Goal: Find specific page/section: Locate a particular part of the current website

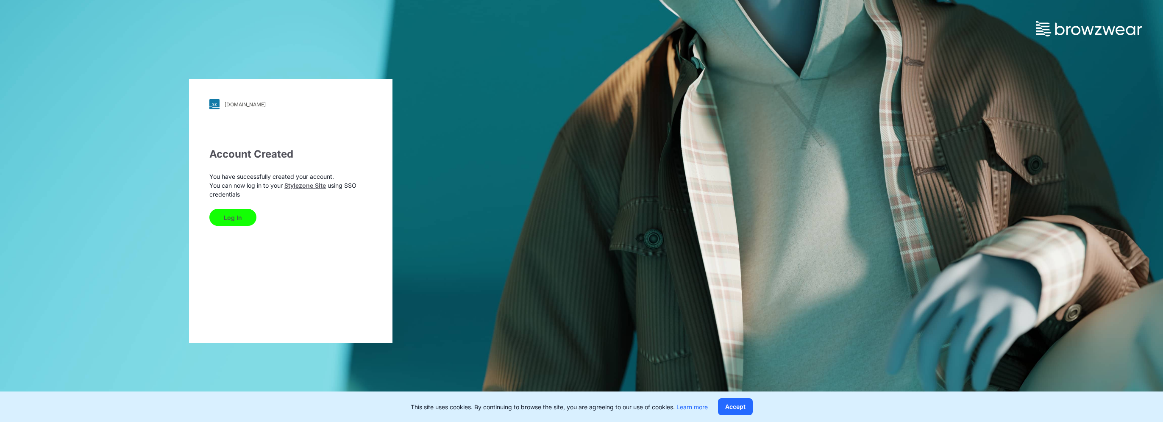
click at [228, 221] on button "Log In" at bounding box center [232, 217] width 47 height 17
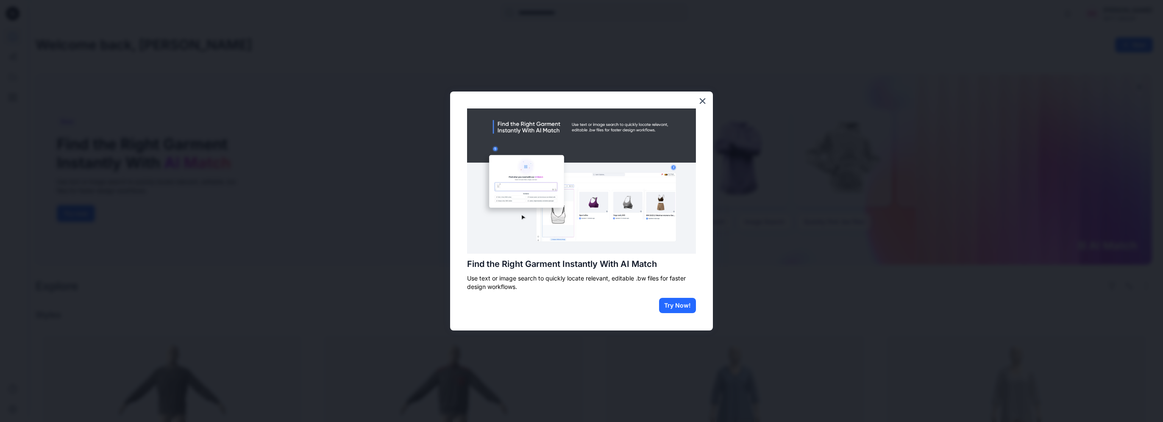
click at [702, 102] on button "×" at bounding box center [702, 101] width 8 height 14
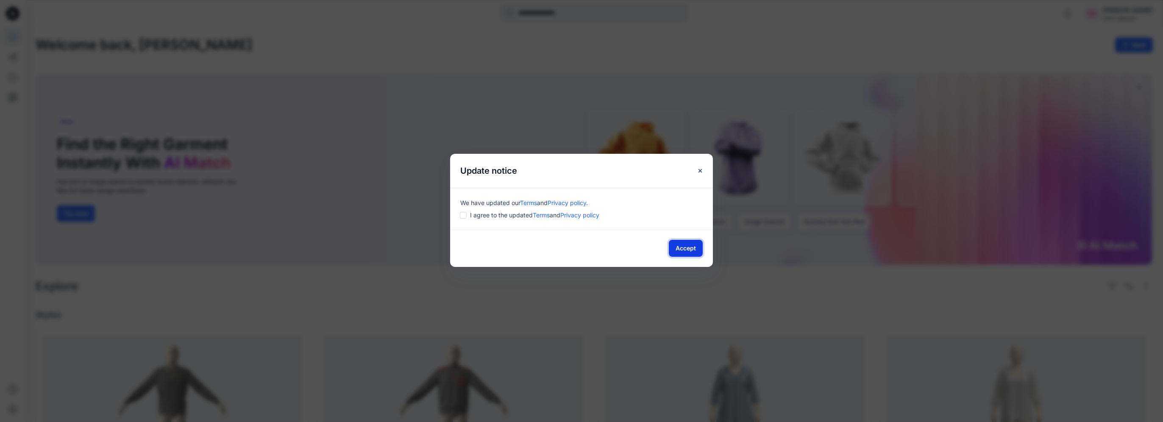
click at [685, 249] on button "Accept" at bounding box center [686, 248] width 34 height 17
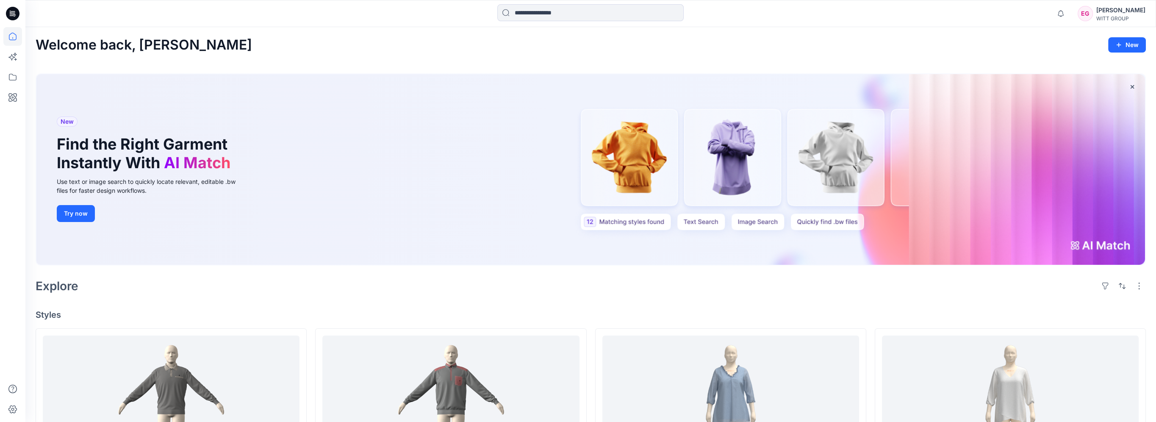
click at [95, 310] on h4 "Styles" at bounding box center [591, 315] width 1111 height 10
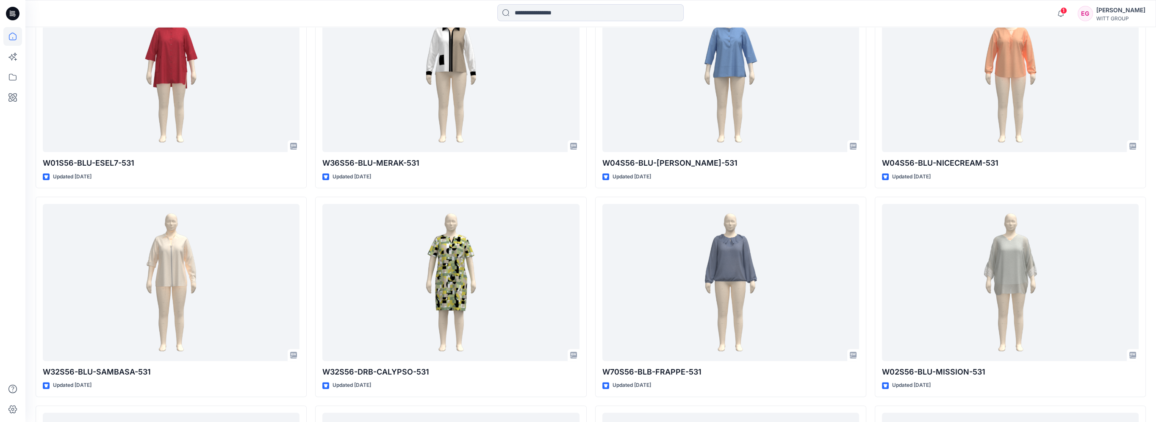
scroll to position [678, 0]
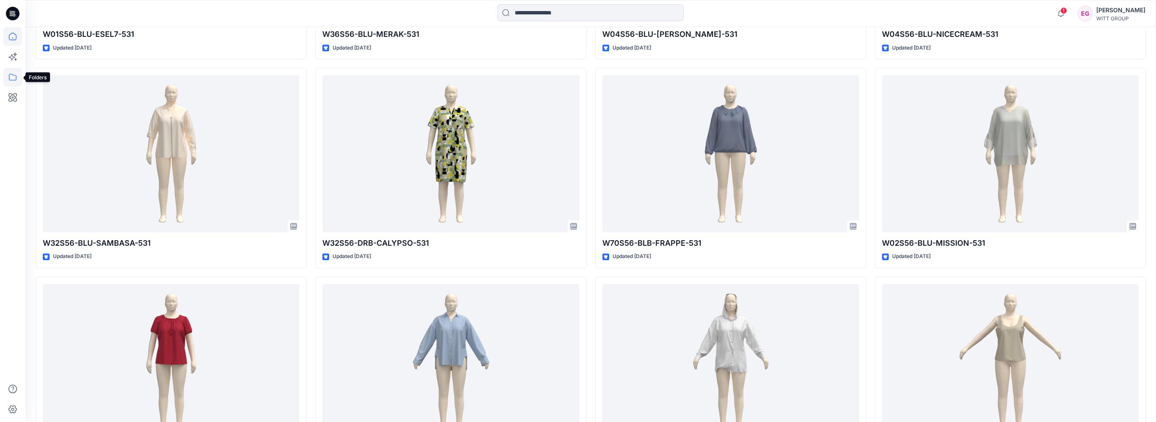
click at [14, 82] on icon at bounding box center [12, 77] width 19 height 19
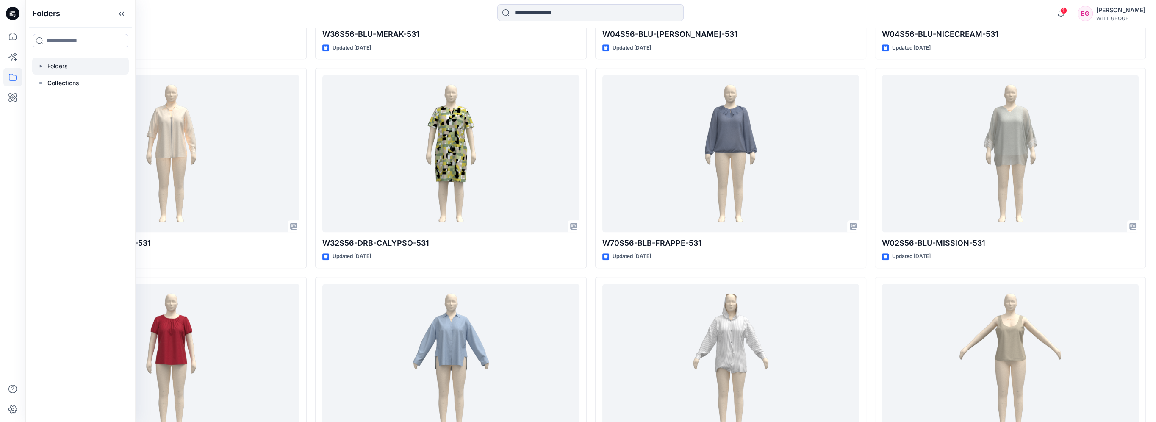
click at [57, 69] on div at bounding box center [80, 66] width 97 height 17
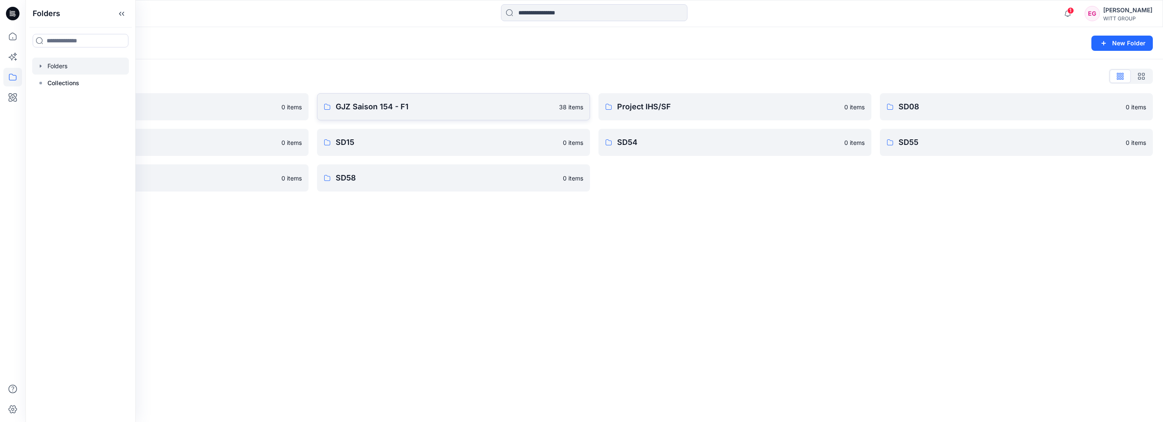
click at [376, 108] on p "GJZ Saison 154 - F1" at bounding box center [445, 107] width 218 height 12
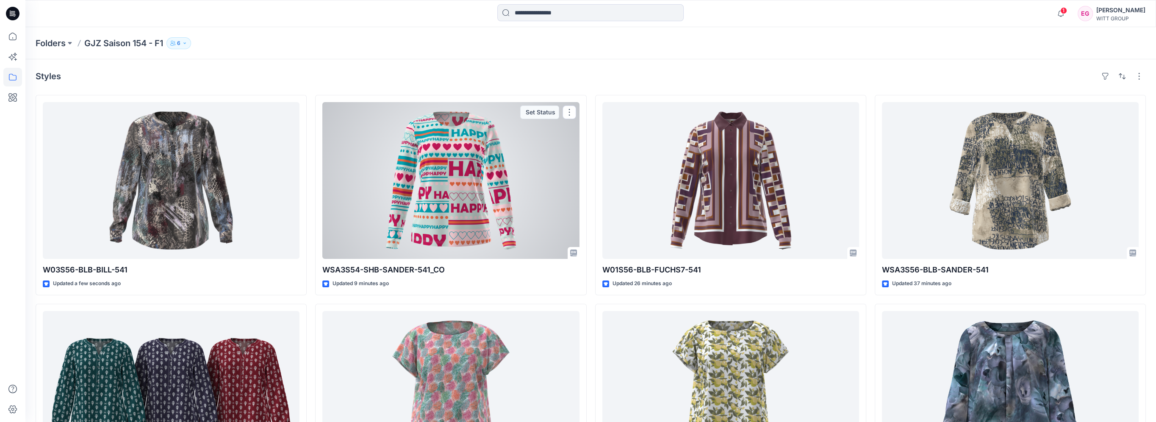
click at [459, 170] on div at bounding box center [450, 180] width 257 height 157
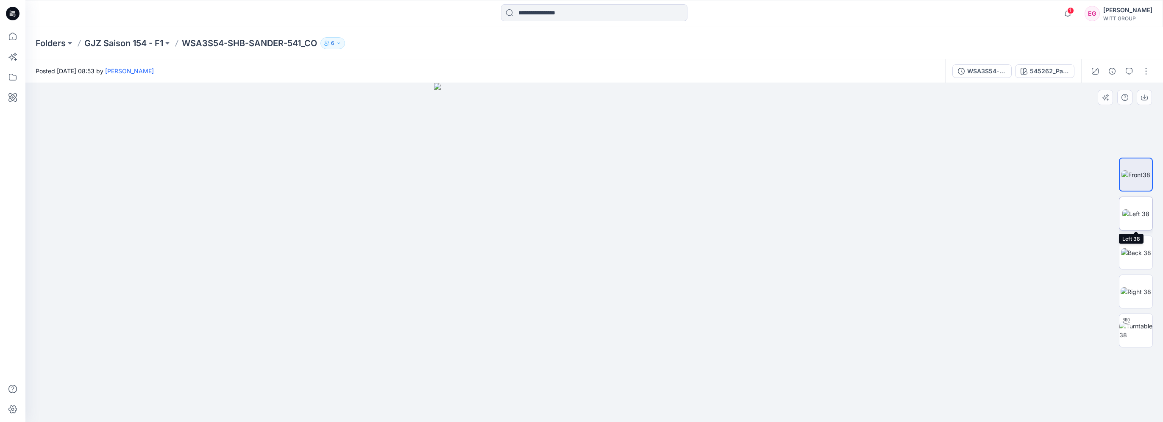
click at [1134, 210] on img at bounding box center [1135, 213] width 27 height 9
click at [1131, 250] on img at bounding box center [1136, 252] width 30 height 9
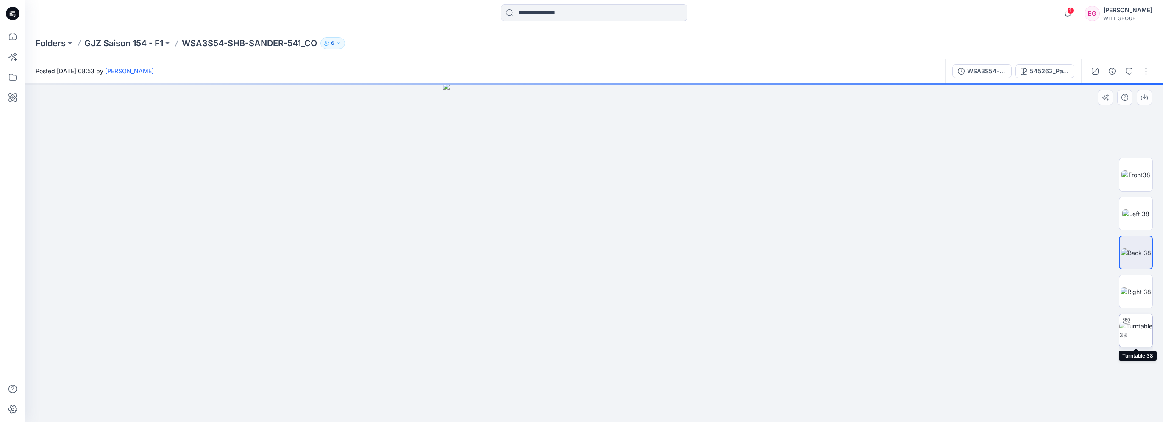
click at [1132, 327] on img at bounding box center [1135, 331] width 33 height 18
drag, startPoint x: 646, startPoint y: 314, endPoint x: 500, endPoint y: 329, distance: 147.0
click at [500, 329] on div at bounding box center [593, 252] width 1137 height 339
drag, startPoint x: 569, startPoint y: 283, endPoint x: 656, endPoint y: 278, distance: 87.4
click at [657, 278] on div at bounding box center [593, 252] width 1137 height 339
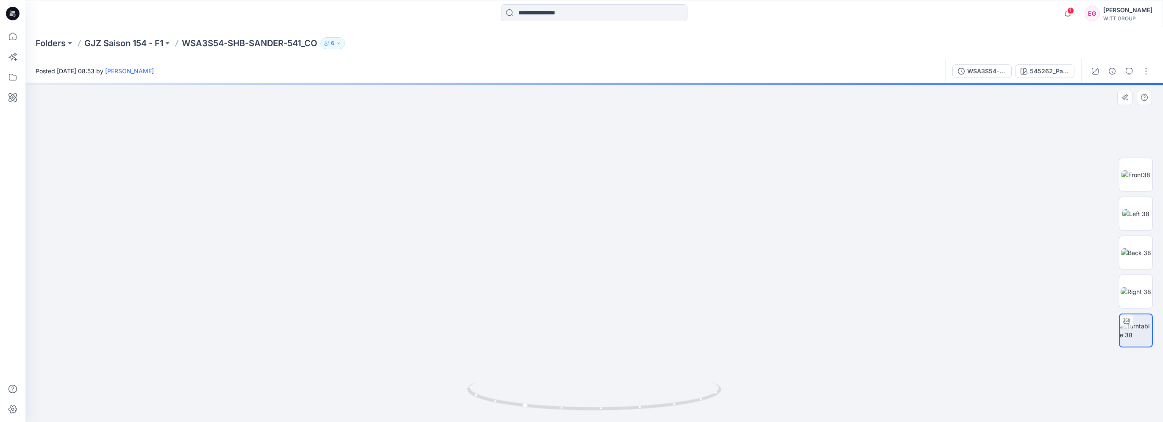
drag, startPoint x: 542, startPoint y: 258, endPoint x: 748, endPoint y: 322, distance: 216.2
click at [757, 327] on img at bounding box center [594, 186] width 713 height 474
drag, startPoint x: 596, startPoint y: 149, endPoint x: 584, endPoint y: 203, distance: 55.2
click at [584, 203] on img at bounding box center [594, 248] width 713 height 347
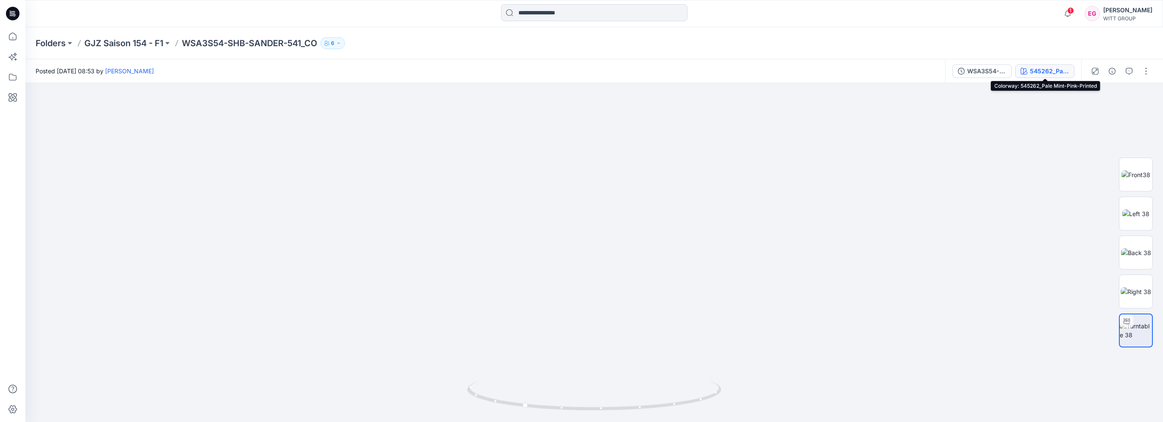
click at [1022, 73] on icon "button" at bounding box center [1022, 72] width 0 height 0
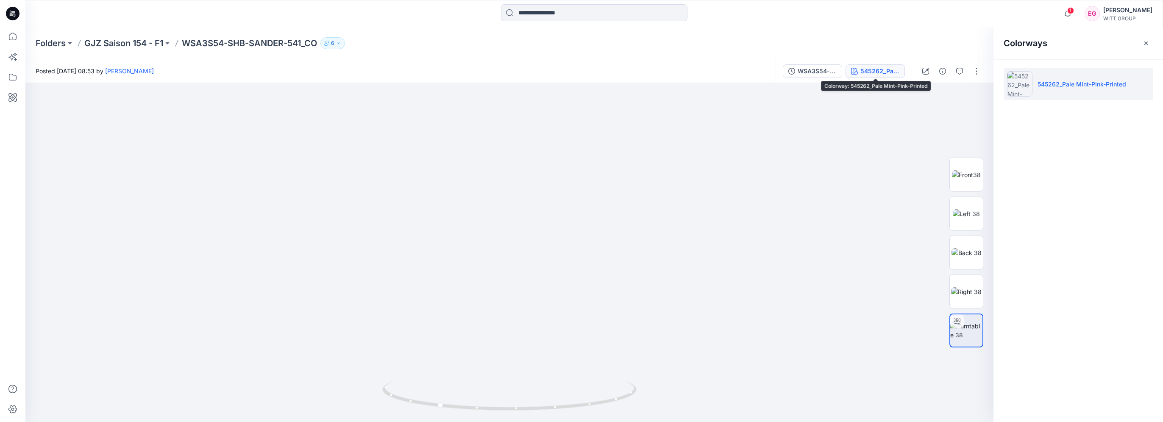
click at [882, 70] on div "545262_Pale Mint-Pink-Printed" at bounding box center [879, 71] width 39 height 9
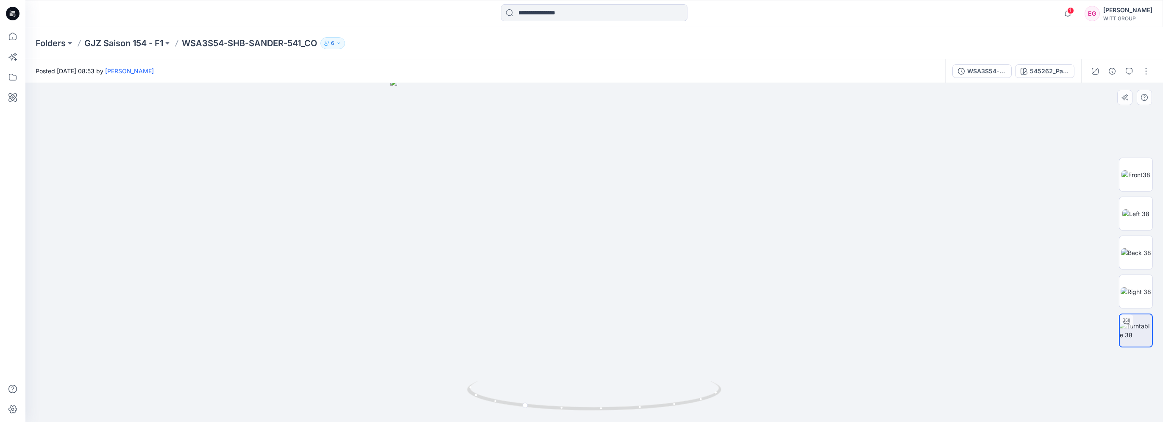
drag, startPoint x: 584, startPoint y: 317, endPoint x: 667, endPoint y: 319, distance: 83.1
click at [691, 318] on img at bounding box center [594, 250] width 408 height 343
drag, startPoint x: 593, startPoint y: 314, endPoint x: 552, endPoint y: 317, distance: 41.6
click at [552, 317] on img at bounding box center [594, 252] width 408 height 339
drag, startPoint x: 574, startPoint y: 303, endPoint x: 656, endPoint y: 288, distance: 83.5
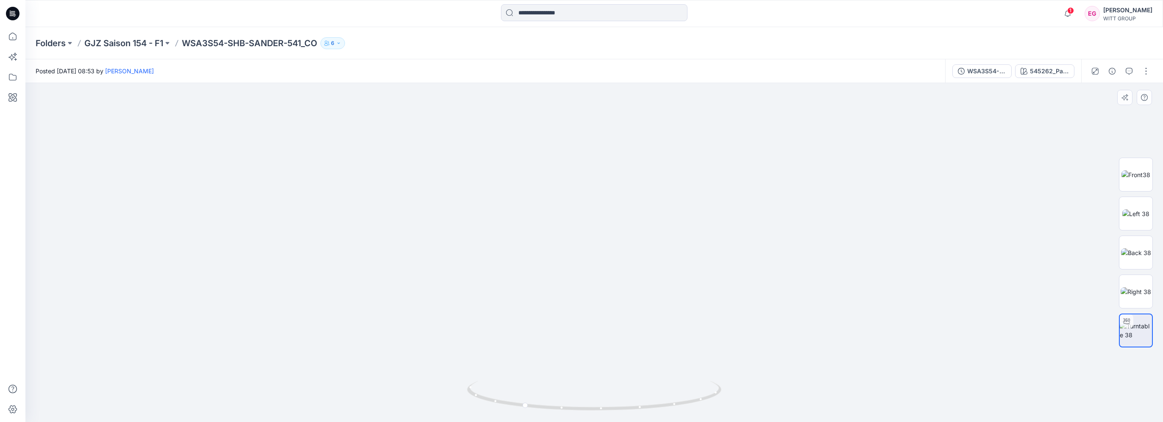
click at [655, 289] on img at bounding box center [594, 246] width 408 height 352
drag, startPoint x: 525, startPoint y: 408, endPoint x: 578, endPoint y: 411, distance: 53.1
click at [578, 411] on icon at bounding box center [595, 397] width 256 height 32
click at [1126, 73] on icon "button" at bounding box center [1129, 71] width 7 height 7
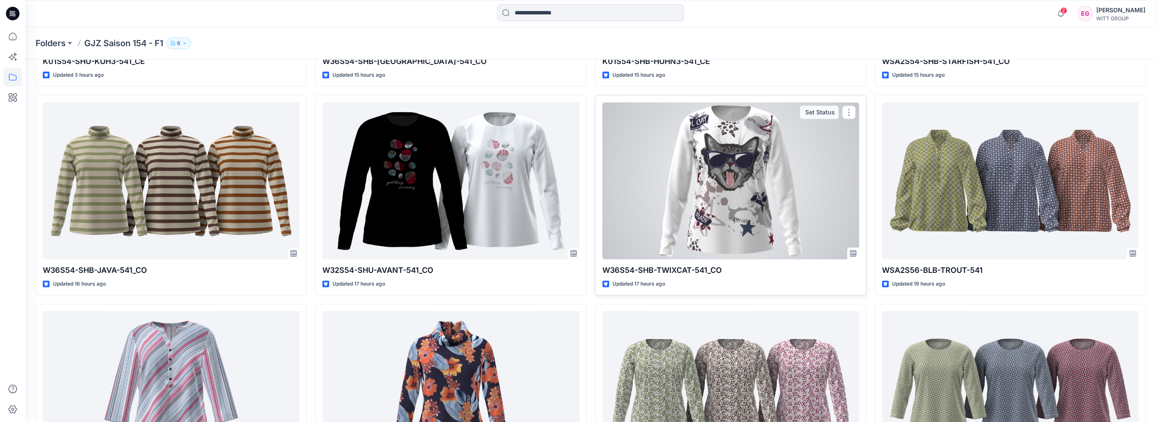
scroll to position [628, 0]
